Goal: Task Accomplishment & Management: Use online tool/utility

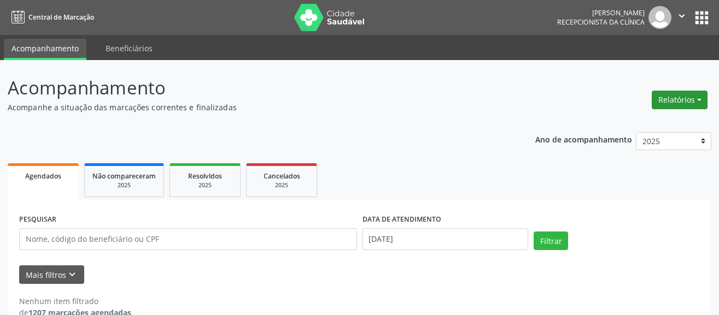
click at [681, 101] on button "Relatórios" at bounding box center [680, 100] width 56 height 19
click at [624, 127] on link "Agendamentos" at bounding box center [650, 123] width 118 height 15
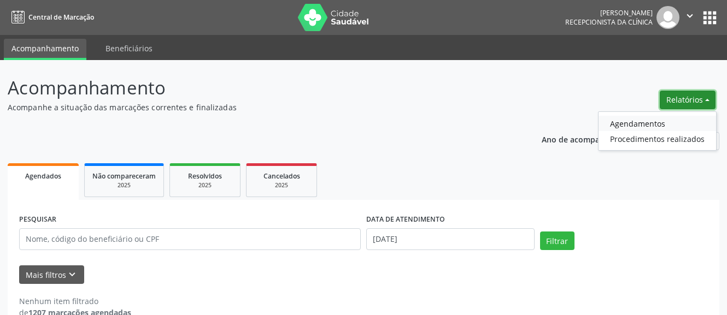
select select "8"
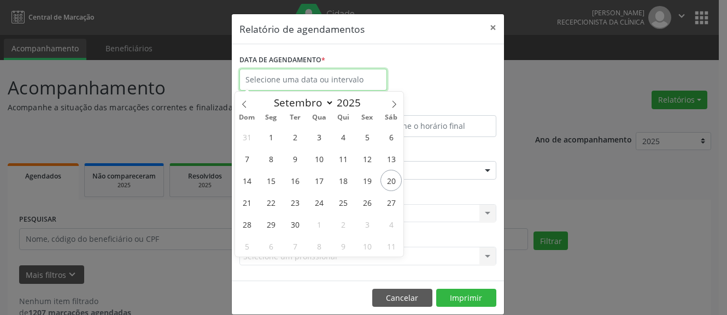
click at [248, 80] on input "text" at bounding box center [313, 80] width 148 height 22
click at [393, 184] on span "20" at bounding box center [391, 180] width 21 height 21
type input "[DATE]"
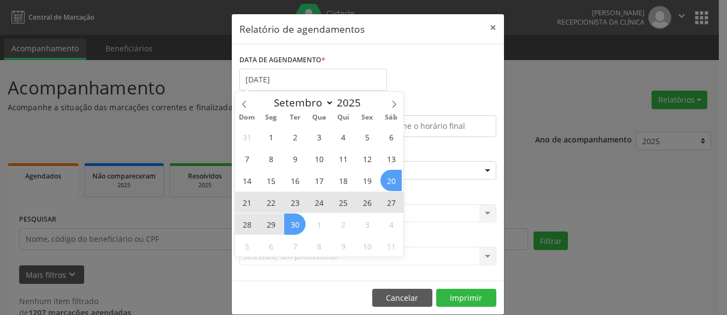
click at [293, 225] on div "31 1 2 3 4 5 6 7 8 9 10 11 12 13 14 15 16 17 18 19 20 21 22 23 24 25 26 27 28 2…" at bounding box center [319, 191] width 168 height 131
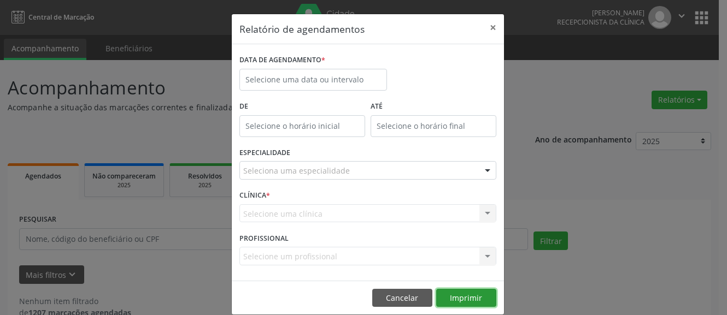
click at [460, 301] on button "Imprimir" at bounding box center [466, 298] width 60 height 19
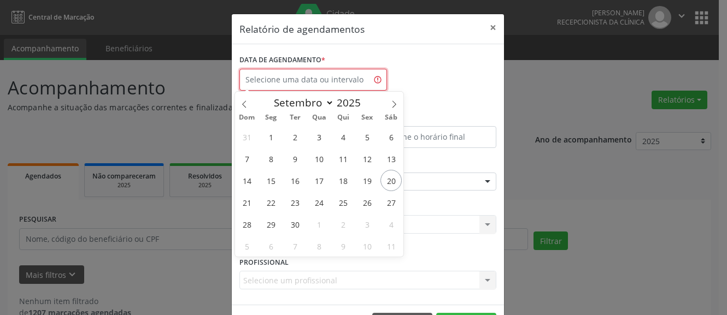
click at [246, 80] on input "text" at bounding box center [313, 80] width 148 height 22
click at [398, 181] on span "20" at bounding box center [391, 180] width 21 height 21
type input "[DATE]"
click at [398, 181] on span "20" at bounding box center [391, 180] width 21 height 21
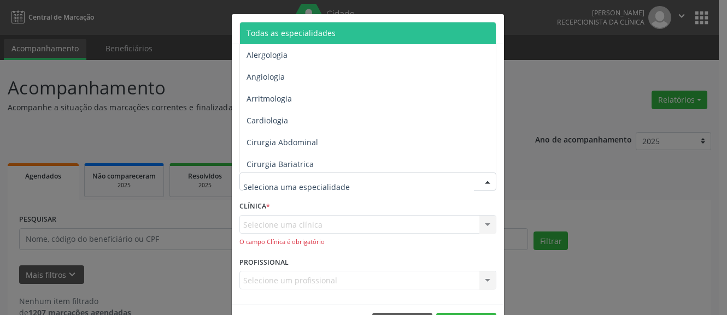
click at [398, 181] on div at bounding box center [367, 182] width 257 height 19
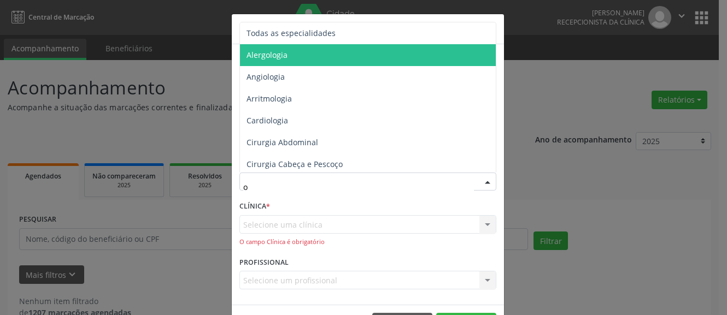
type input "of"
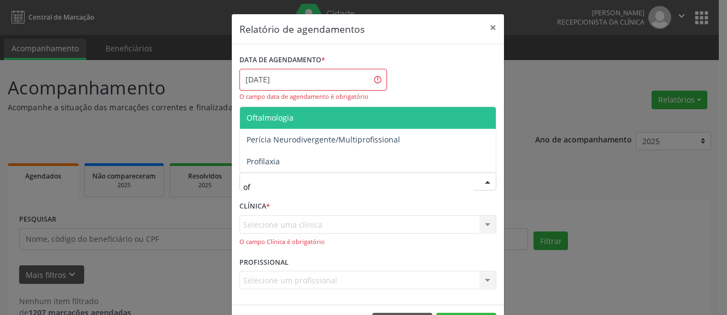
click at [273, 119] on span "Oftalmologia" at bounding box center [270, 118] width 47 height 10
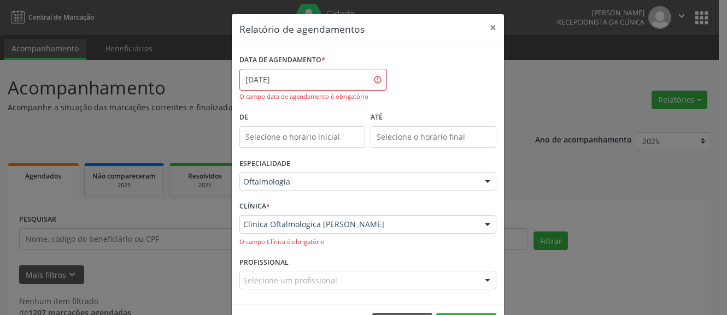
scroll to position [38, 0]
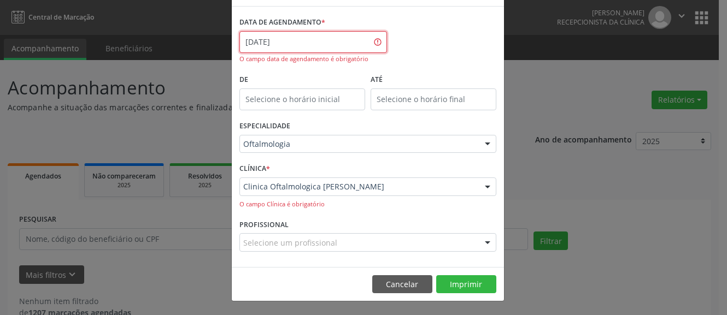
click at [284, 41] on input "[DATE]" at bounding box center [313, 42] width 148 height 22
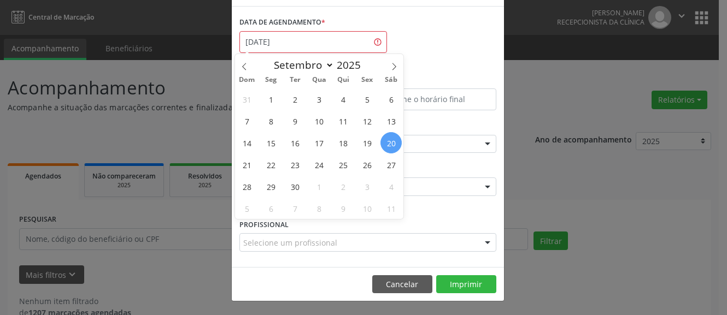
click at [390, 140] on span "20" at bounding box center [391, 142] width 21 height 21
type input "[DATE]"
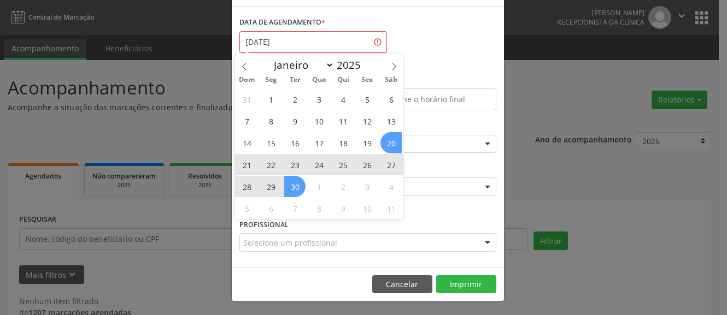
click at [298, 189] on div "31 1 2 3 4 5 6 7 8 9 10 11 12 13 14 15 16 17 18 19 20 21 22 23 24 25 26 27 28 2…" at bounding box center [319, 153] width 168 height 131
click at [298, 189] on span "30" at bounding box center [294, 186] width 21 height 21
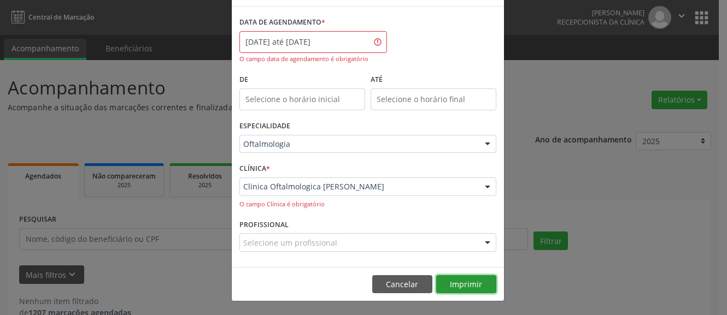
click at [459, 288] on button "Imprimir" at bounding box center [466, 285] width 60 height 19
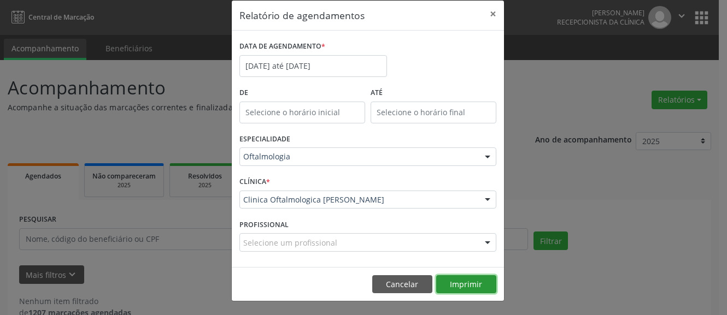
scroll to position [14, 0]
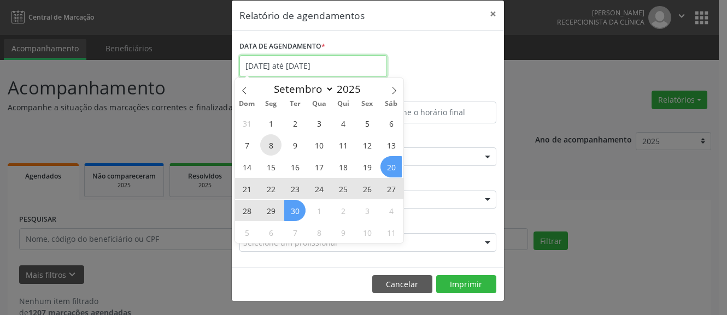
drag, startPoint x: 244, startPoint y: 72, endPoint x: 265, endPoint y: 142, distance: 72.9
click at [265, 142] on body "Central de Marcação [PERSON_NAME] Recepcionista da clínica  Configurações Sair…" at bounding box center [363, 157] width 727 height 315
click at [265, 142] on span "8" at bounding box center [270, 145] width 21 height 21
type input "[DATE]"
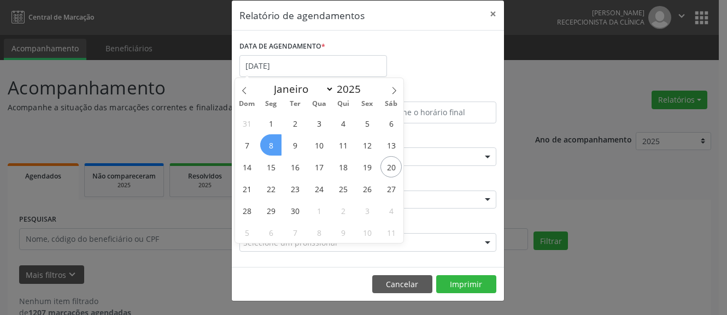
click at [265, 142] on span "8" at bounding box center [270, 145] width 21 height 21
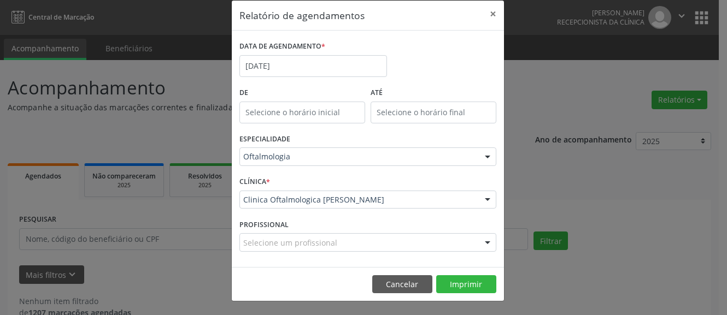
click at [265, 142] on label "ESPECIALIDADE" at bounding box center [264, 139] width 51 height 17
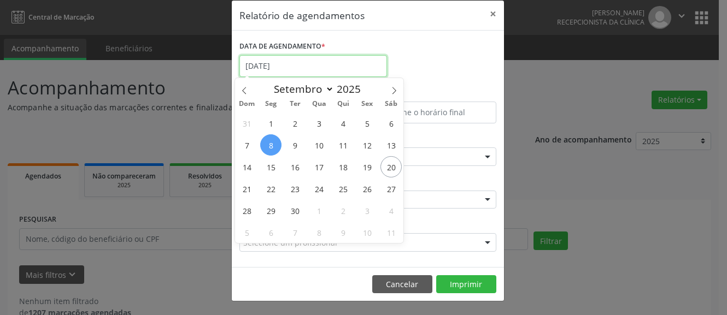
click at [254, 68] on input "[DATE]" at bounding box center [313, 66] width 148 height 22
click at [272, 146] on span "8" at bounding box center [270, 145] width 21 height 21
type input "[DATE]"
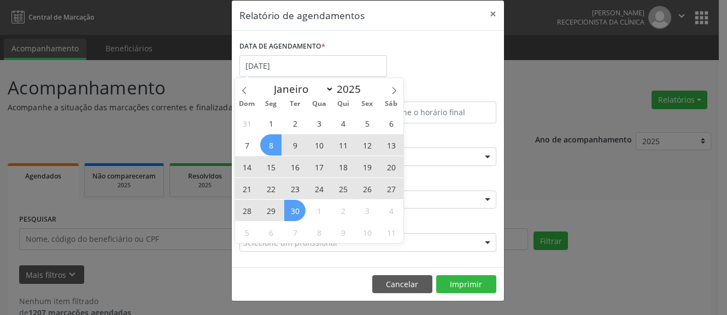
click at [300, 209] on div "31 1 2 3 4 5 6 7 8 9 10 11 12 13 14 15 16 17 18 19 20 21 22 23 24 25 26 27 28 2…" at bounding box center [319, 177] width 168 height 131
click at [300, 209] on span "30" at bounding box center [294, 210] width 21 height 21
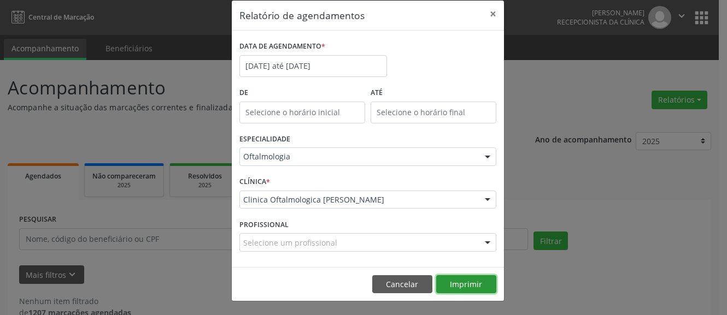
click at [479, 287] on button "Imprimir" at bounding box center [466, 285] width 60 height 19
